Goal: Task Accomplishment & Management: Manage account settings

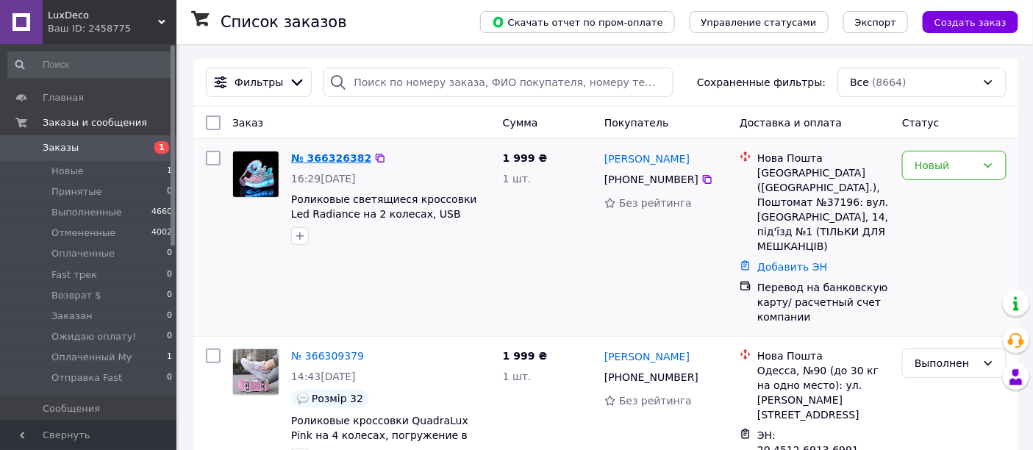
click at [307, 156] on link "№ 366326382" at bounding box center [331, 158] width 80 height 12
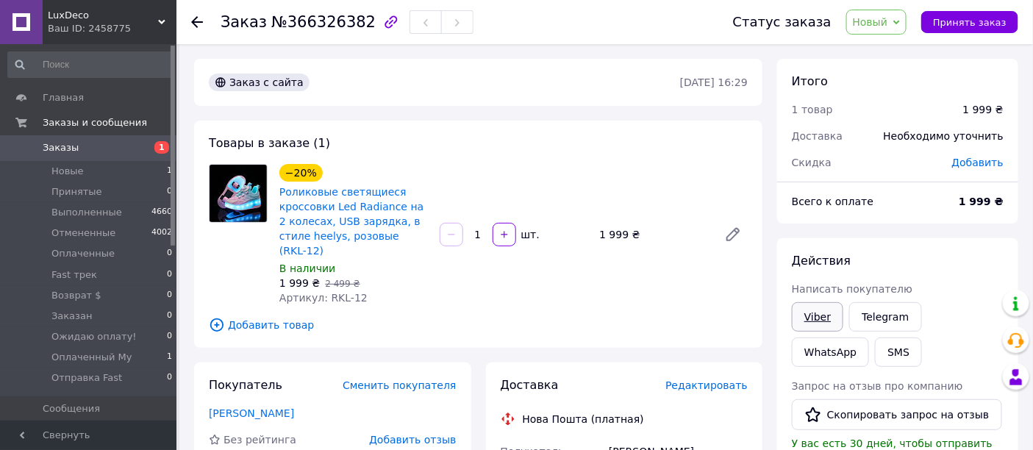
click at [808, 310] on link "Viber" at bounding box center [817, 316] width 51 height 29
click at [881, 321] on link "Telegram" at bounding box center [886, 316] width 72 height 29
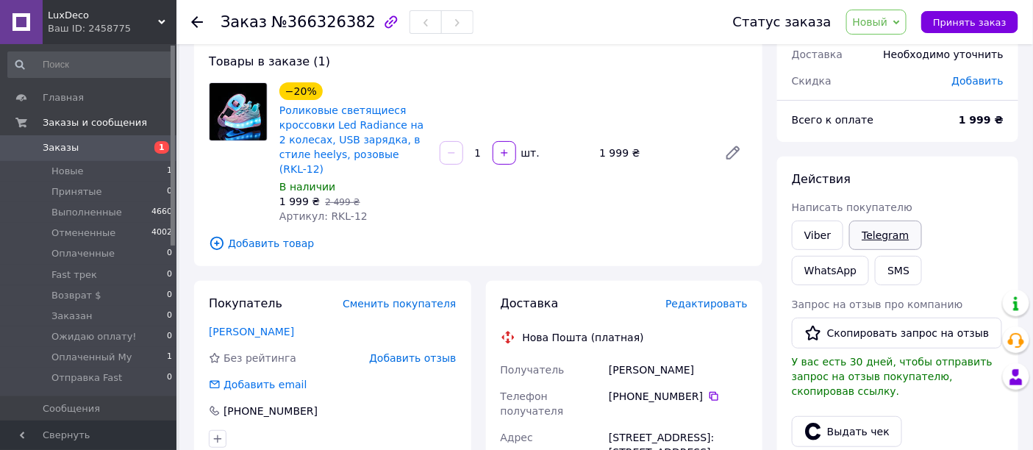
click at [870, 236] on link "Telegram" at bounding box center [886, 235] width 72 height 29
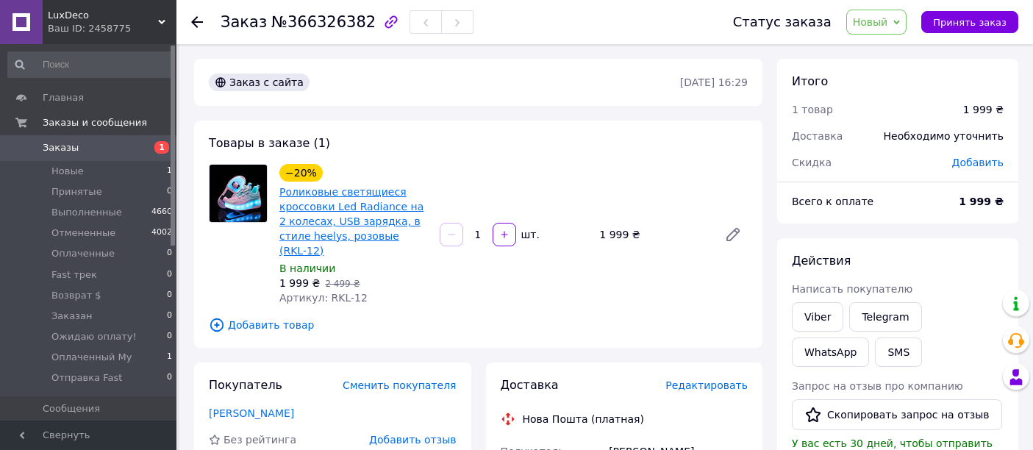
scroll to position [82, 0]
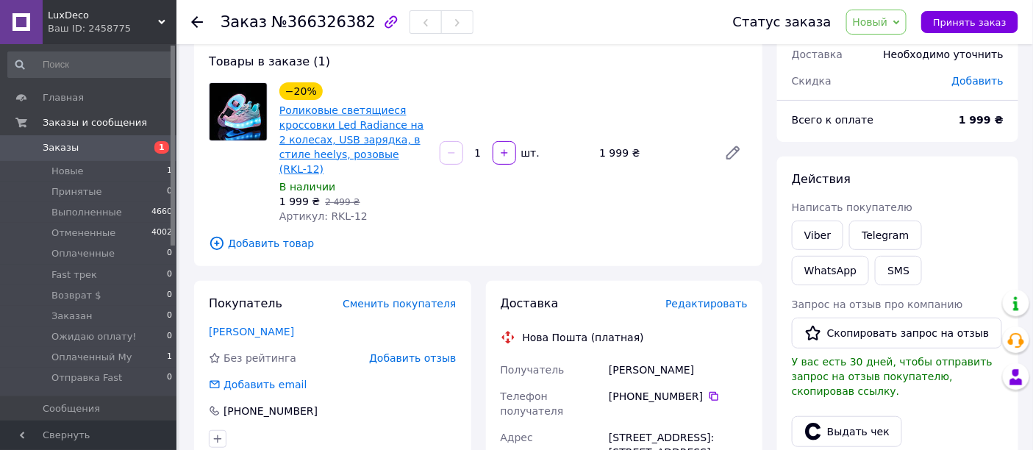
click at [340, 134] on link "Роликовые светящиеся кроссовки Led Radiance на 2 колесах, USB зарядка, в стиле …" at bounding box center [351, 139] width 144 height 71
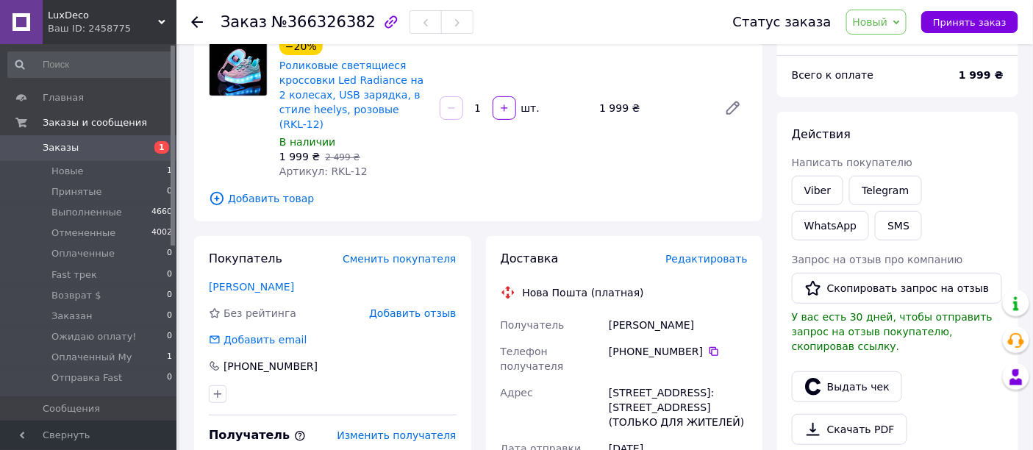
scroll to position [163, 0]
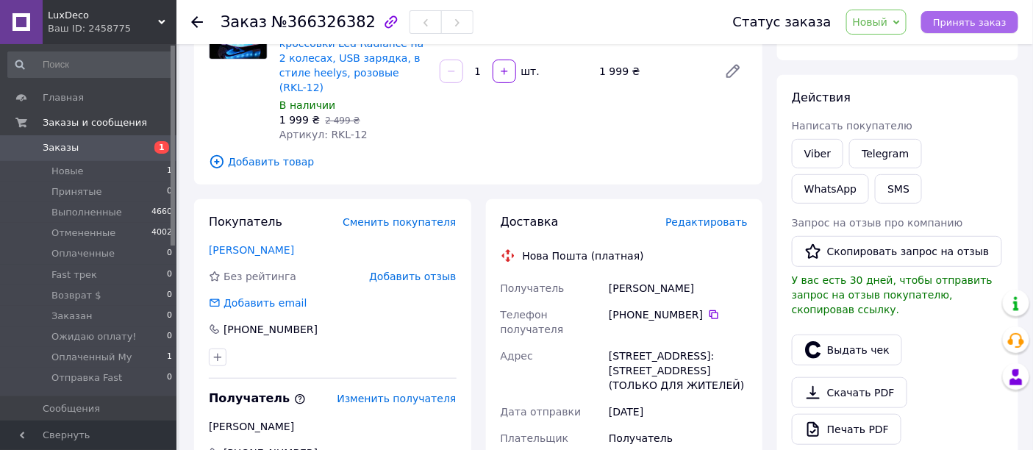
click at [956, 24] on span "Принять заказ" at bounding box center [970, 22] width 74 height 11
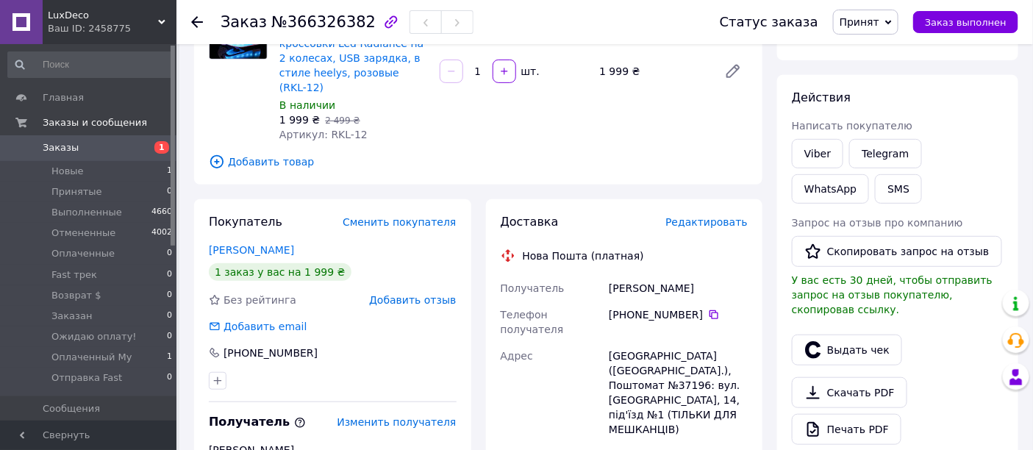
click at [59, 145] on span "Заказы" at bounding box center [61, 147] width 36 height 13
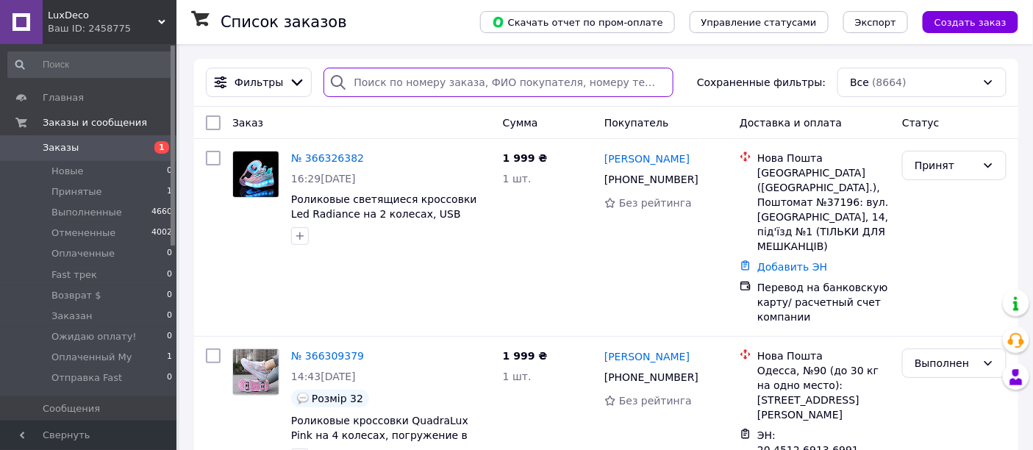
click at [421, 79] on input "search" at bounding box center [498, 82] width 349 height 29
paste input "+380678604603"
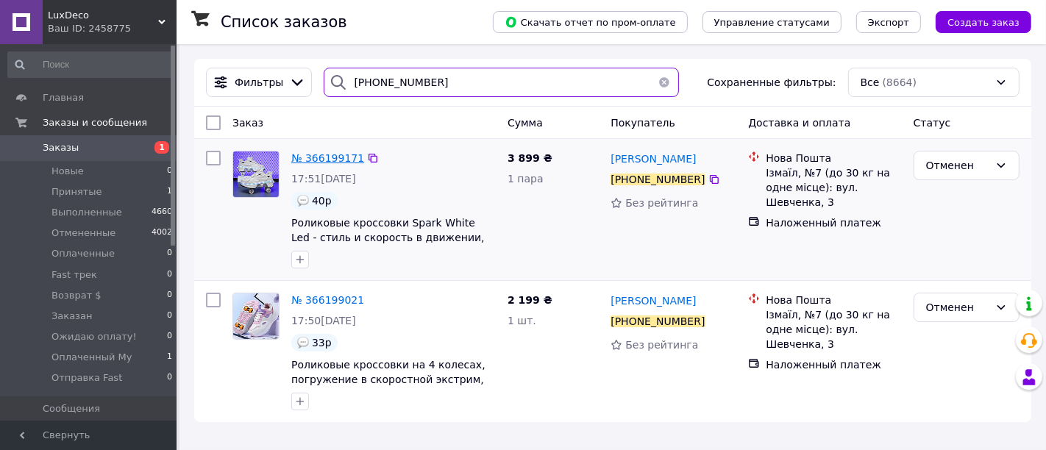
type input "+380678604603"
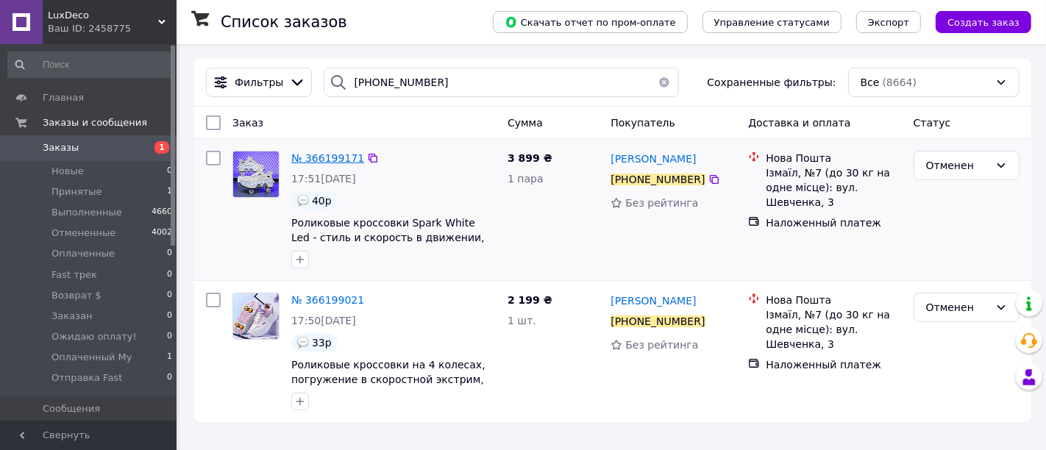
click at [313, 159] on span "№ 366199171" at bounding box center [327, 158] width 73 height 12
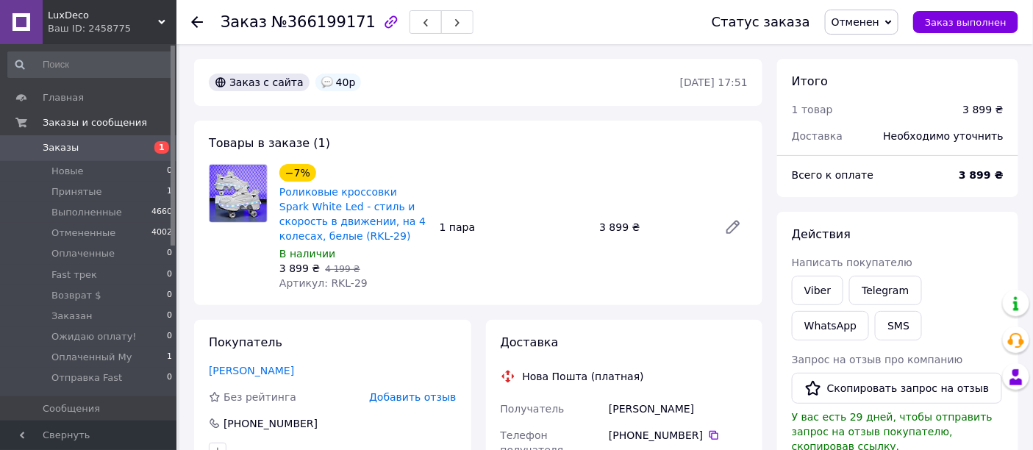
click at [880, 26] on span "Отменен" at bounding box center [856, 22] width 48 height 12
click at [872, 50] on li "Принят" at bounding box center [876, 51] width 100 height 22
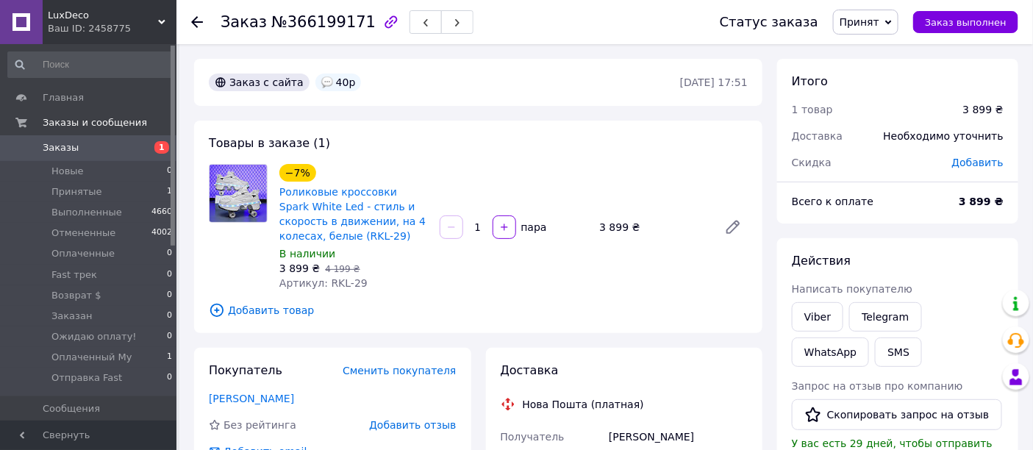
click at [974, 157] on span "Добавить" at bounding box center [977, 163] width 51 height 12
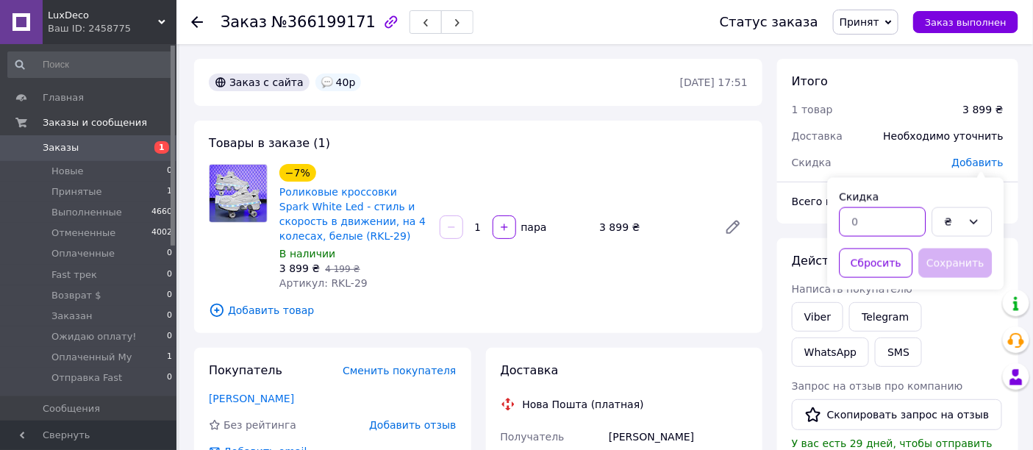
click at [889, 220] on input "text" at bounding box center [883, 221] width 87 height 29
type input "200"
click at [948, 256] on button "Сохранить" at bounding box center [956, 263] width 74 height 29
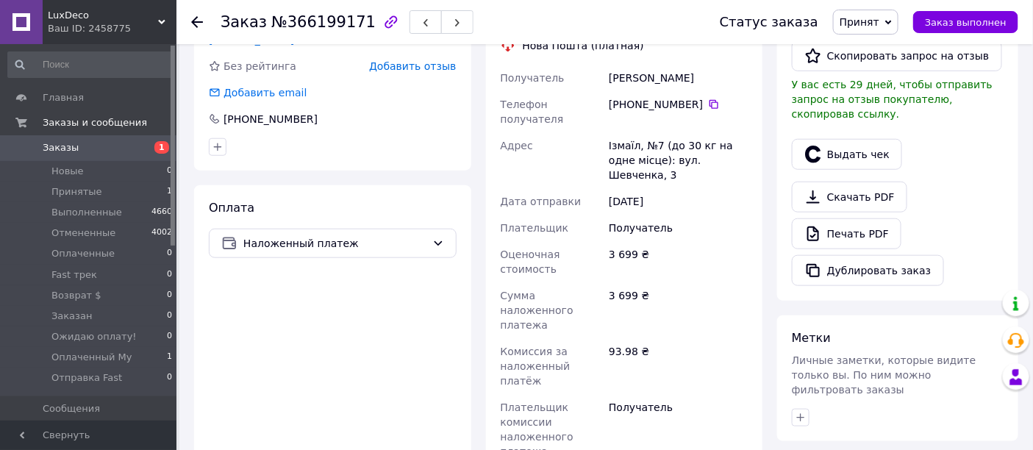
scroll to position [327, 0]
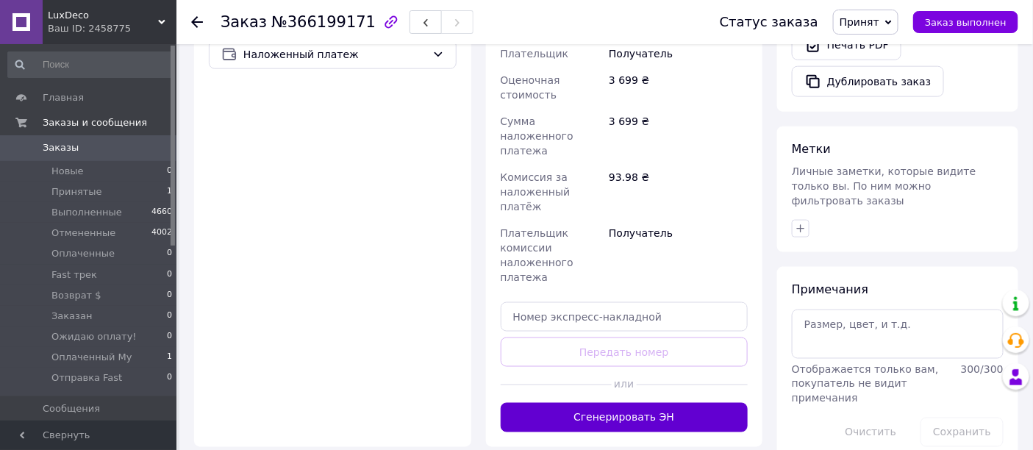
scroll to position [571, 0]
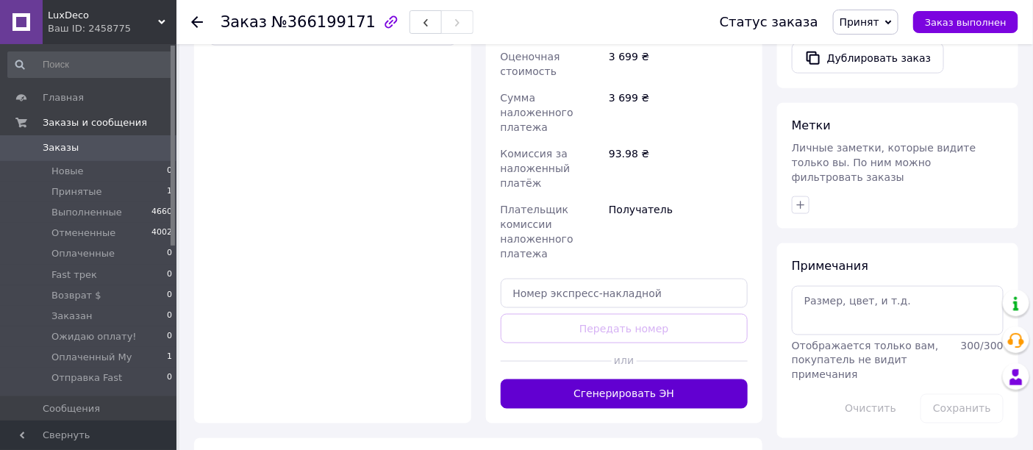
click at [611, 380] on button "Сгенерировать ЭН" at bounding box center [625, 394] width 248 height 29
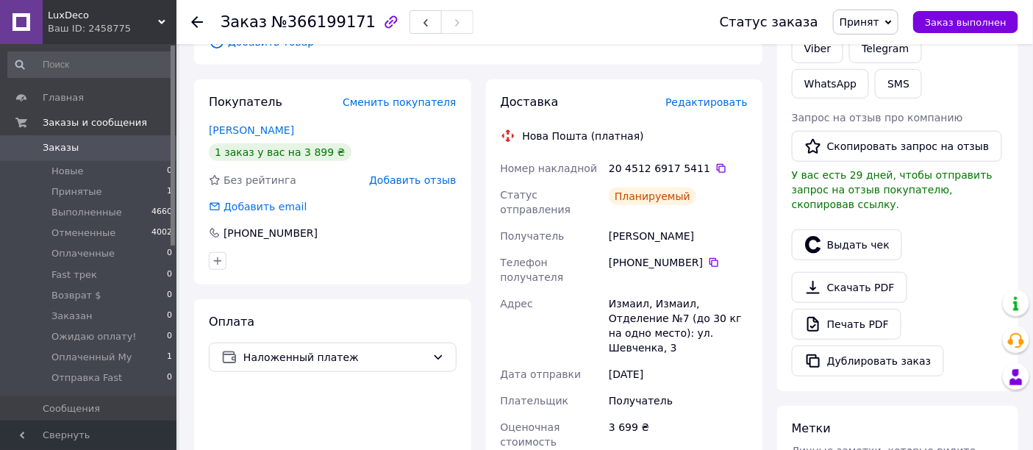
scroll to position [187, 0]
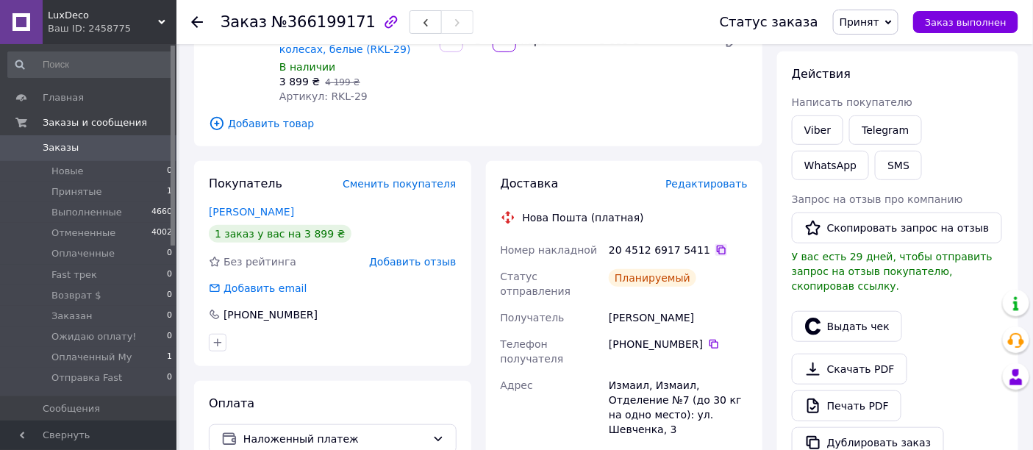
click at [717, 248] on icon at bounding box center [721, 250] width 9 height 9
click at [959, 26] on span "Заказ выполнен" at bounding box center [966, 22] width 82 height 11
